Goal: Task Accomplishment & Management: Use online tool/utility

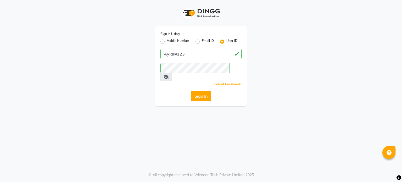
click at [201, 91] on button "Sign In" at bounding box center [201, 96] width 20 height 10
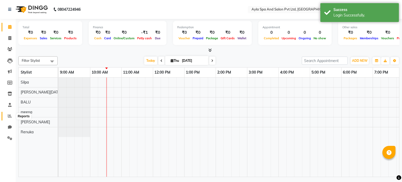
click at [11, 118] on icon at bounding box center [10, 116] width 4 height 4
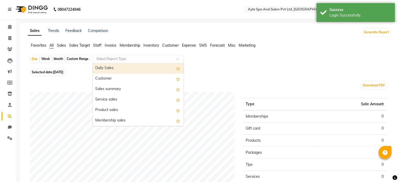
click at [108, 56] on input "text" at bounding box center [132, 58] width 75 height 5
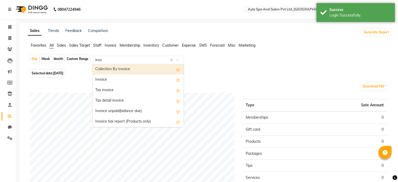
type input "invoi"
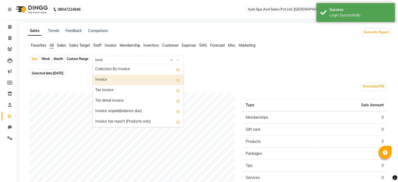
click at [107, 80] on div "Invoice" at bounding box center [138, 80] width 91 height 10
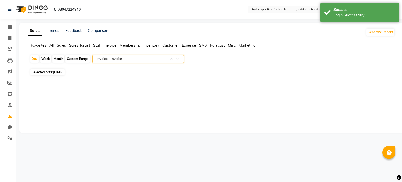
click at [63, 71] on span "[DATE]" at bounding box center [58, 72] width 10 height 4
select select "9"
select select "2025"
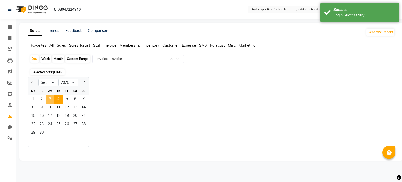
click at [48, 96] on span "3" at bounding box center [50, 99] width 8 height 8
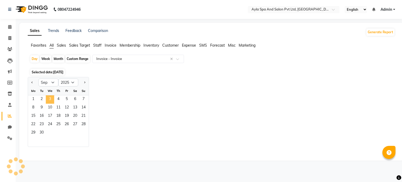
select select "full_report"
select select "csv"
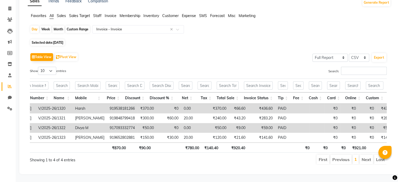
scroll to position [0, 112]
